Goal: Information Seeking & Learning: Learn about a topic

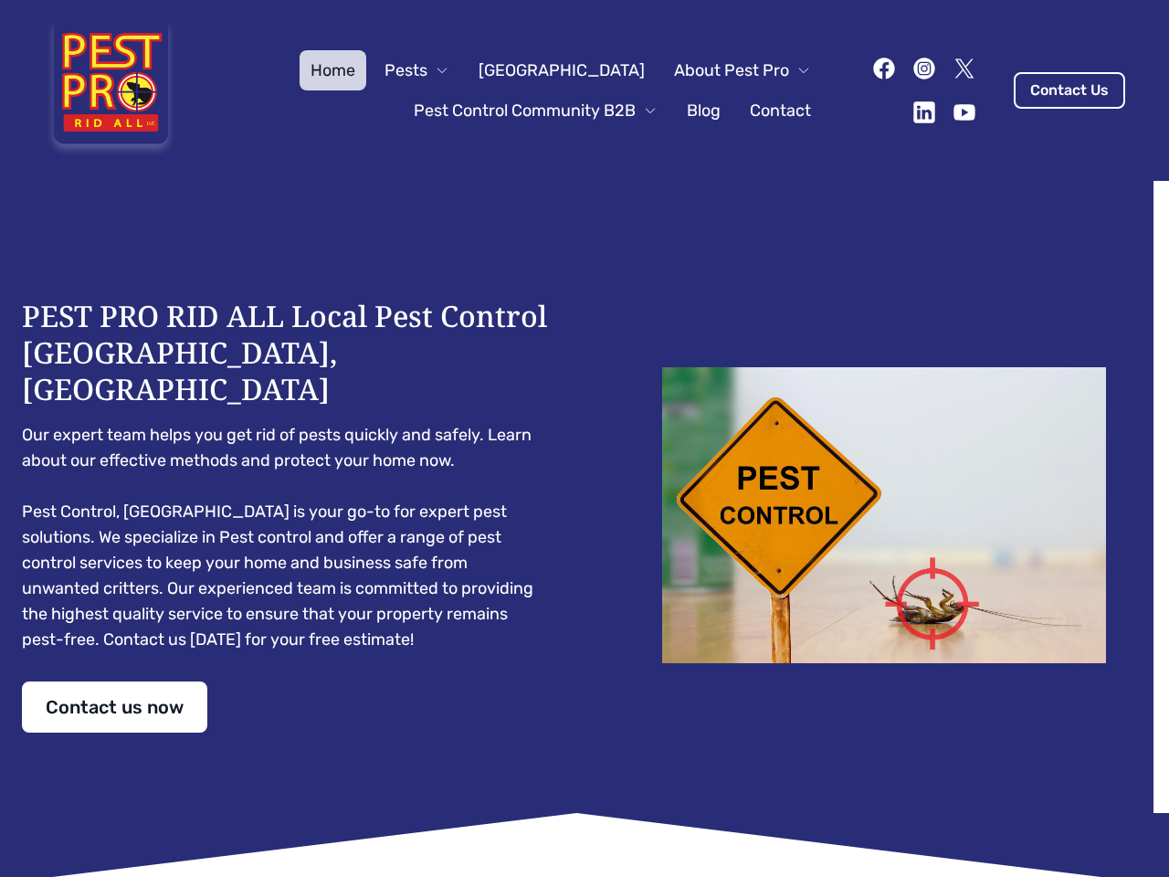
click at [584, 438] on div "PEST PRO RID ALL Local Pest Control [GEOGRAPHIC_DATA], [GEOGRAPHIC_DATA] Our ex…" at bounding box center [584, 515] width 1125 height 435
click at [427, 70] on span "Pests" at bounding box center [405, 71] width 43 height 26
click at [723, 70] on span "About Pest Pro" at bounding box center [731, 71] width 115 height 26
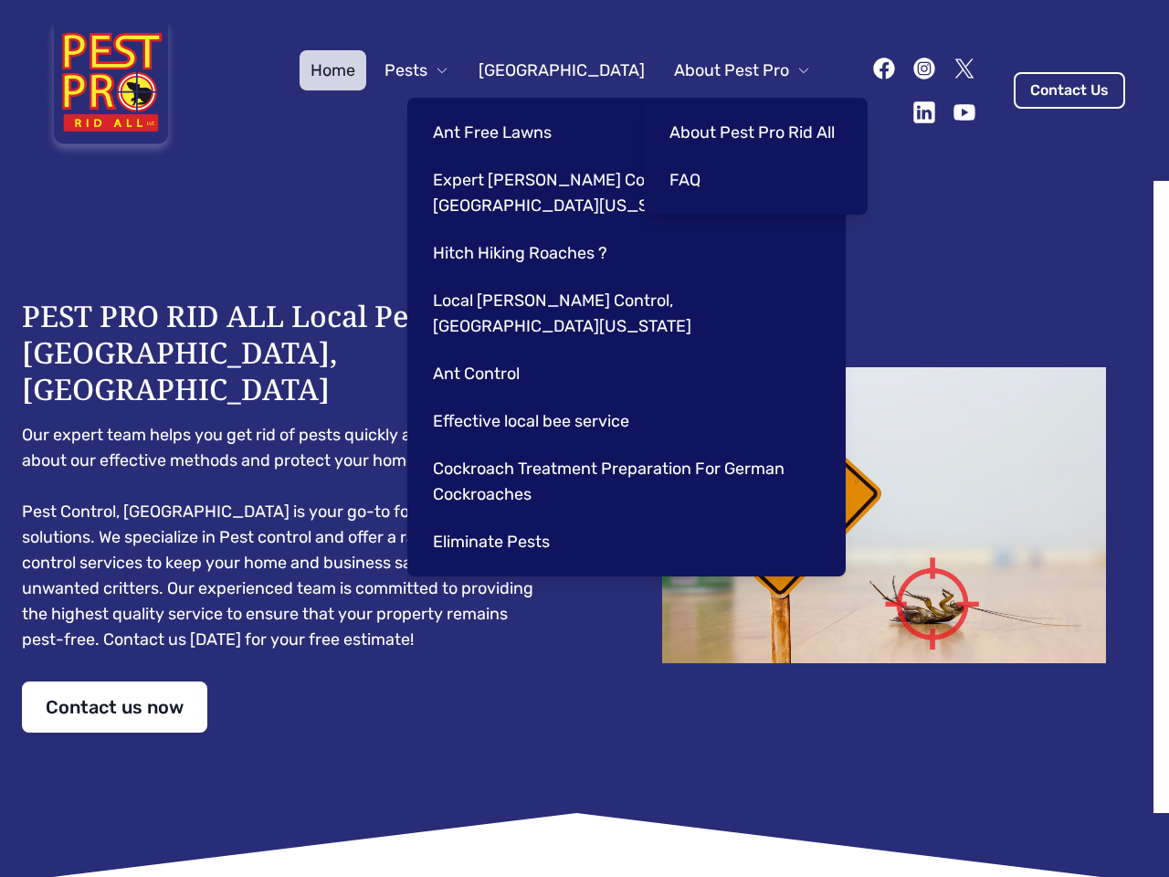
click at [517, 110] on div "Ant Free Lawns Expert [PERSON_NAME] Control Services in [GEOGRAPHIC_DATA] [US_S…" at bounding box center [626, 337] width 438 height 478
